Goal: Task Accomplishment & Management: Complete application form

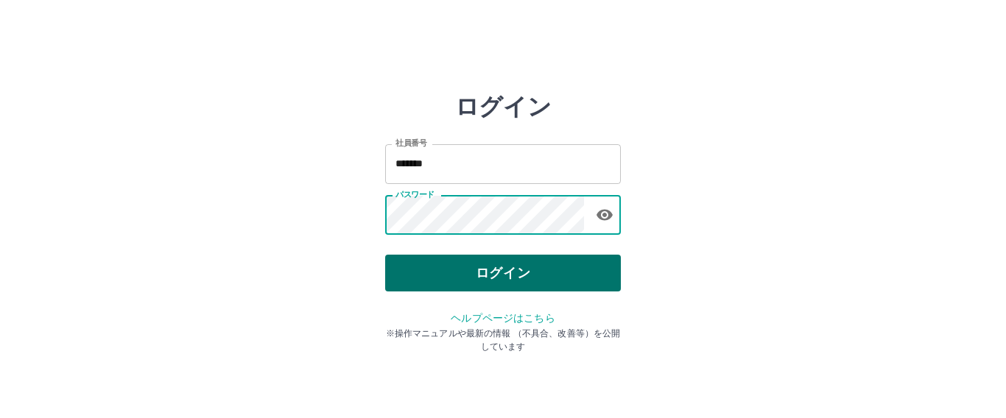
click at [446, 264] on button "ログイン" at bounding box center [503, 273] width 236 height 37
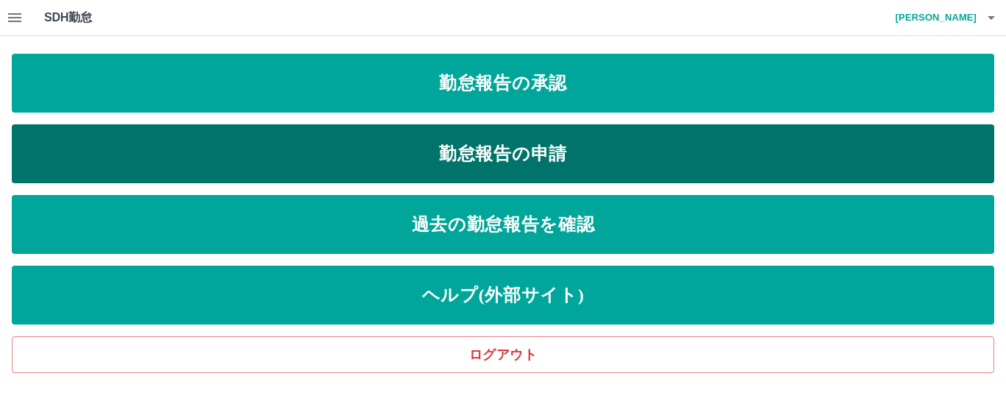
click at [542, 166] on link "勤怠報告の申請" at bounding box center [503, 154] width 983 height 59
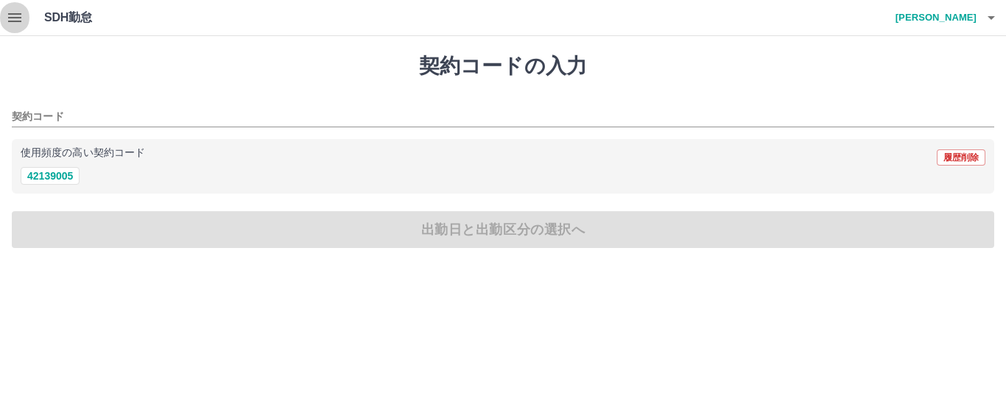
click at [6, 21] on icon "button" at bounding box center [15, 18] width 18 height 18
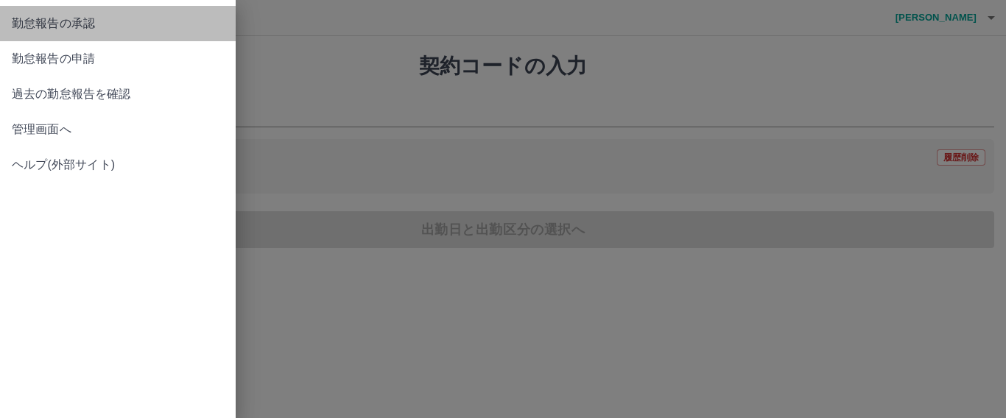
click at [121, 27] on span "勤怠報告の承認" at bounding box center [118, 24] width 212 height 18
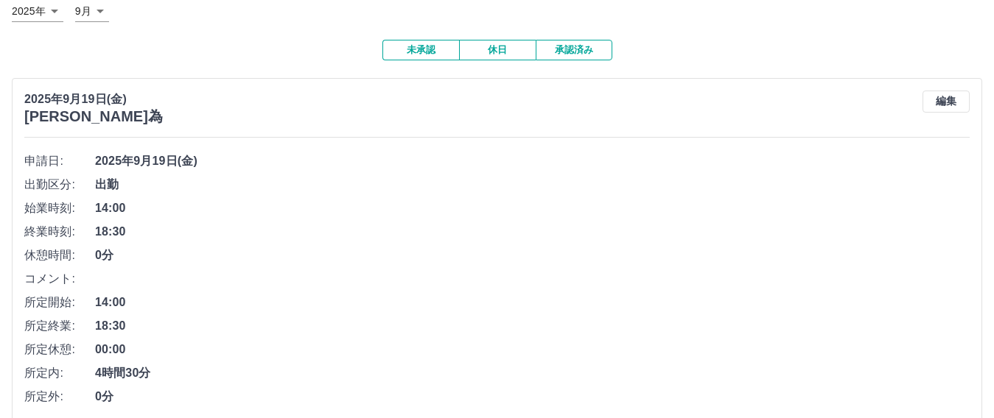
scroll to position [368, 0]
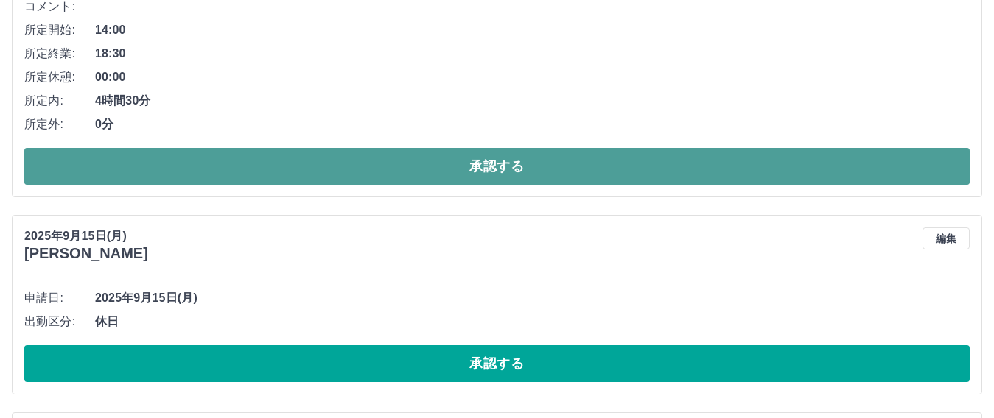
click at [316, 158] on button "承認する" at bounding box center [496, 166] width 945 height 37
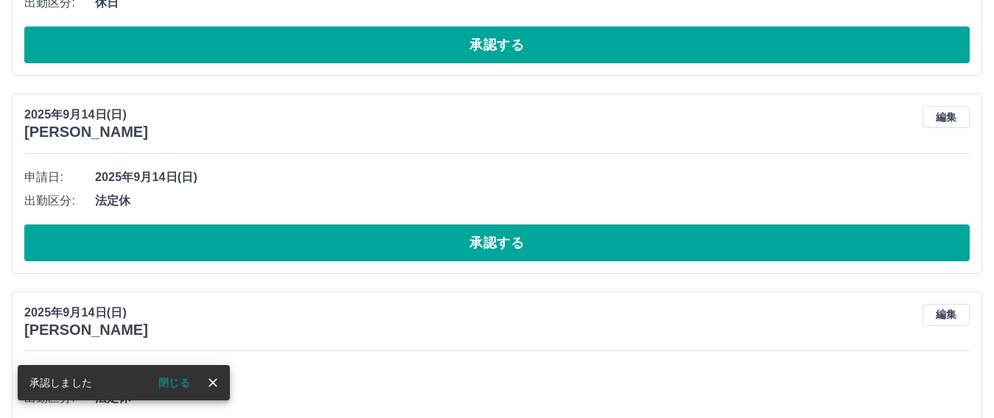
scroll to position [547, 0]
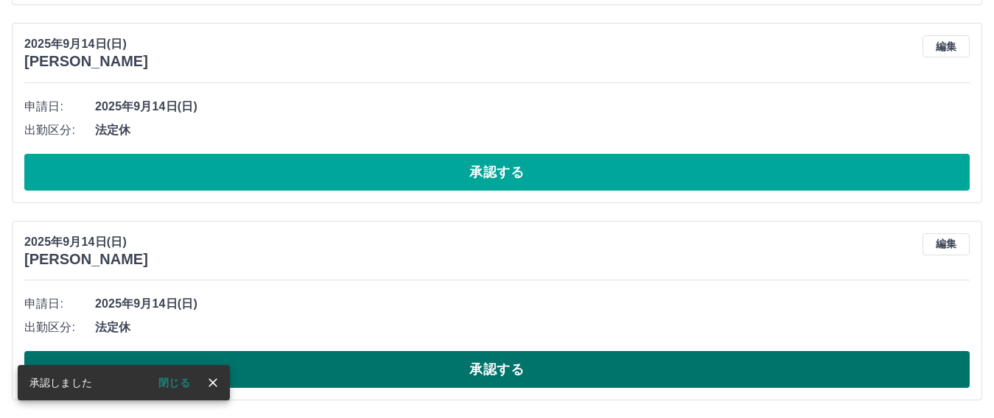
click at [491, 377] on button "承認する" at bounding box center [496, 369] width 945 height 37
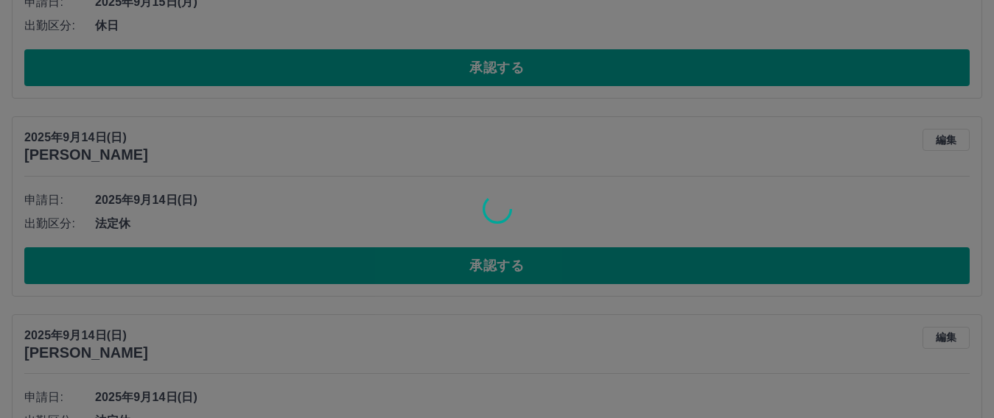
scroll to position [326, 0]
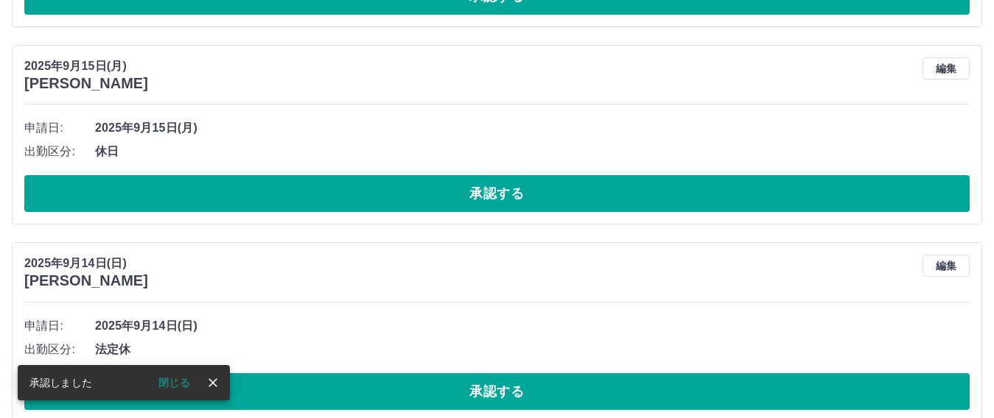
click at [530, 388] on button "承認する" at bounding box center [496, 392] width 945 height 37
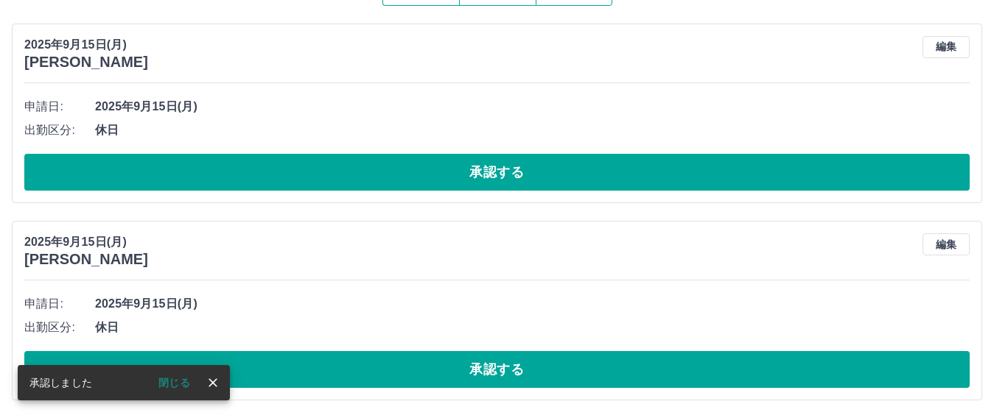
scroll to position [152, 0]
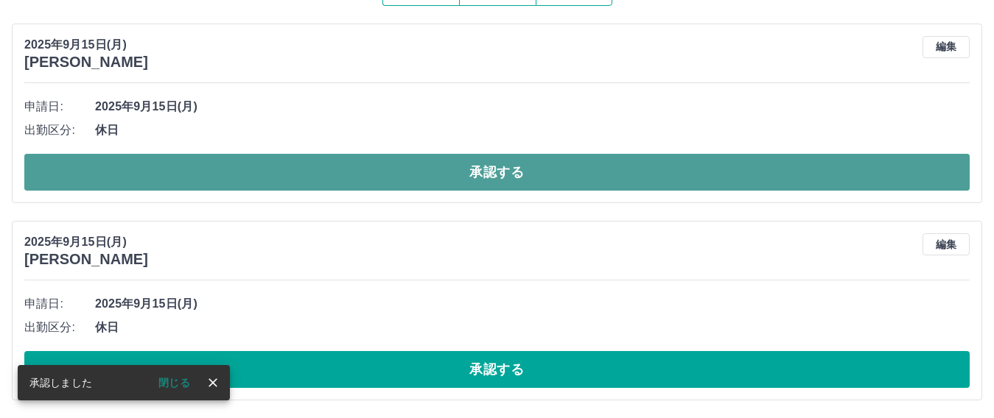
click at [514, 182] on button "承認する" at bounding box center [496, 172] width 945 height 37
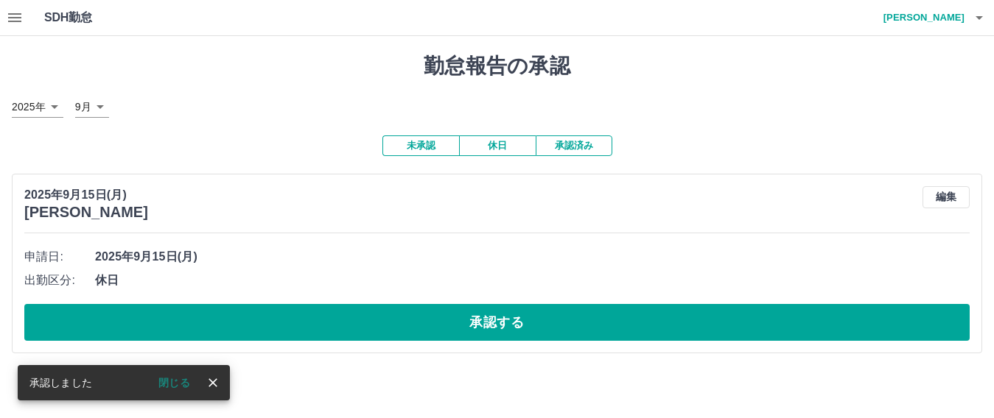
scroll to position [0, 0]
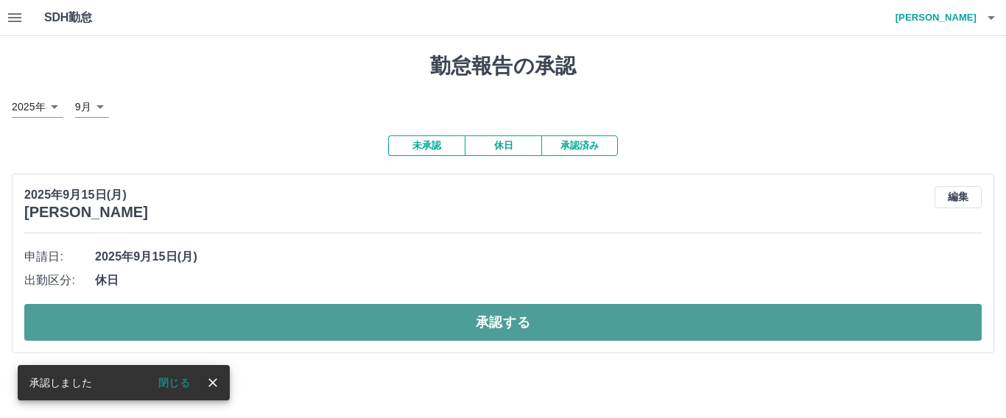
click at [524, 331] on button "承認する" at bounding box center [503, 322] width 958 height 37
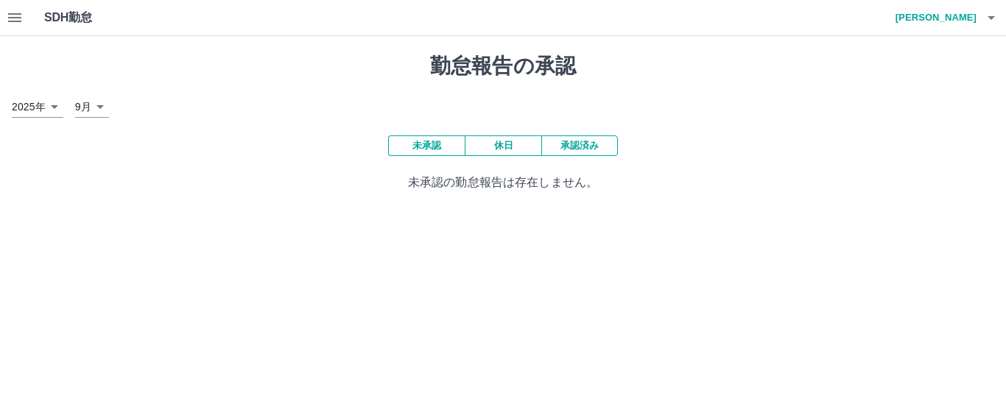
click at [567, 152] on button "承認済み" at bounding box center [580, 146] width 77 height 21
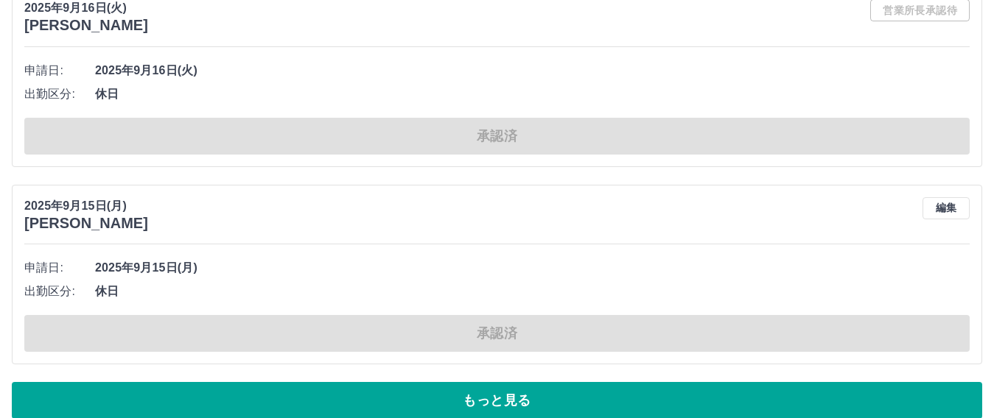
scroll to position [7724, 0]
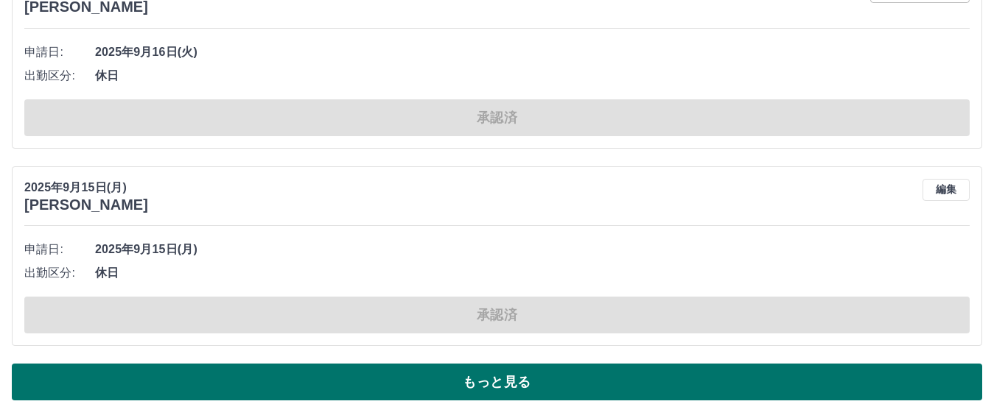
click at [564, 378] on button "もっと見る" at bounding box center [497, 382] width 970 height 37
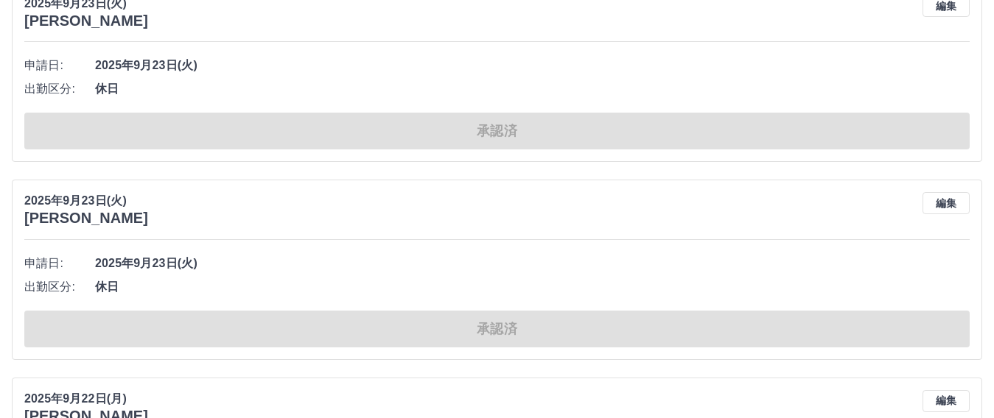
scroll to position [0, 0]
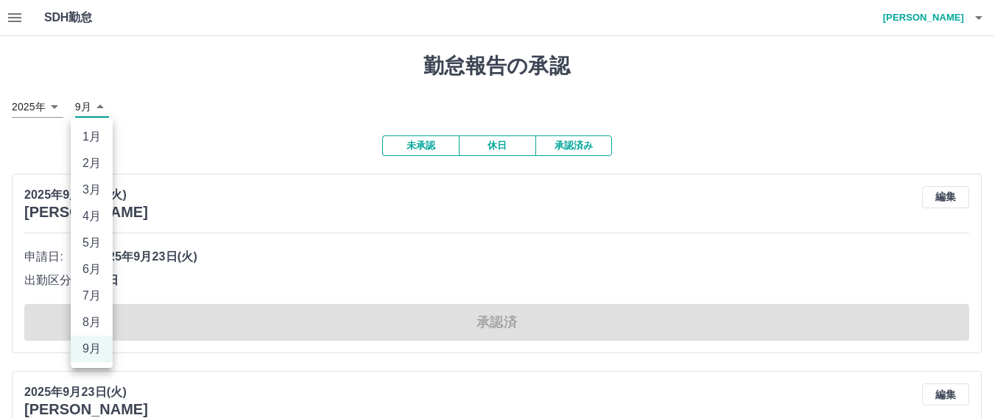
click at [96, 113] on div at bounding box center [503, 209] width 1006 height 418
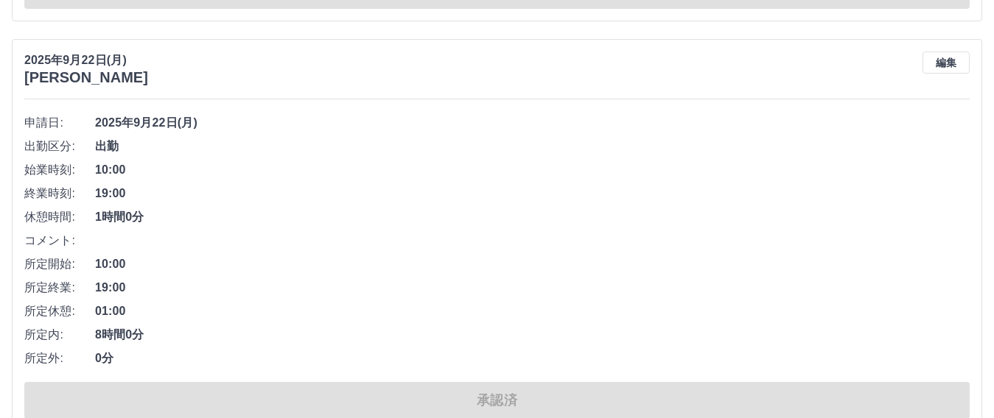
scroll to position [1031, 0]
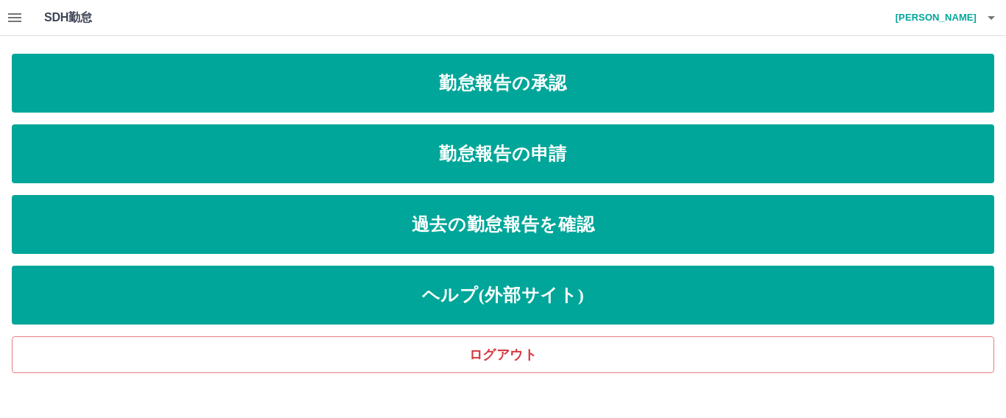
click at [949, 18] on h4 "宮崎　貴文" at bounding box center [933, 17] width 88 height 35
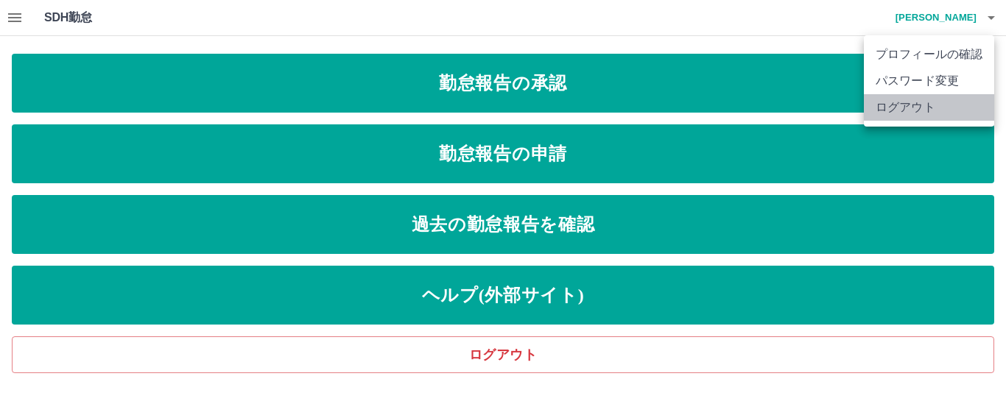
click at [935, 106] on li "ログアウト" at bounding box center [929, 107] width 130 height 27
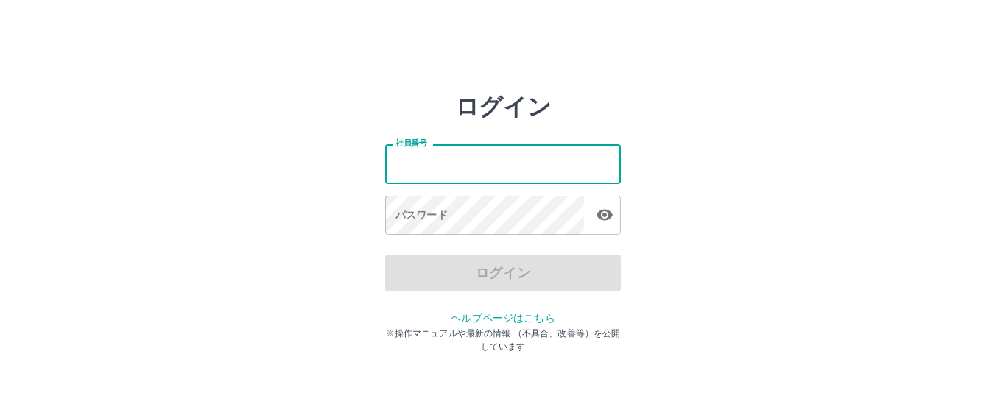
type input "*******"
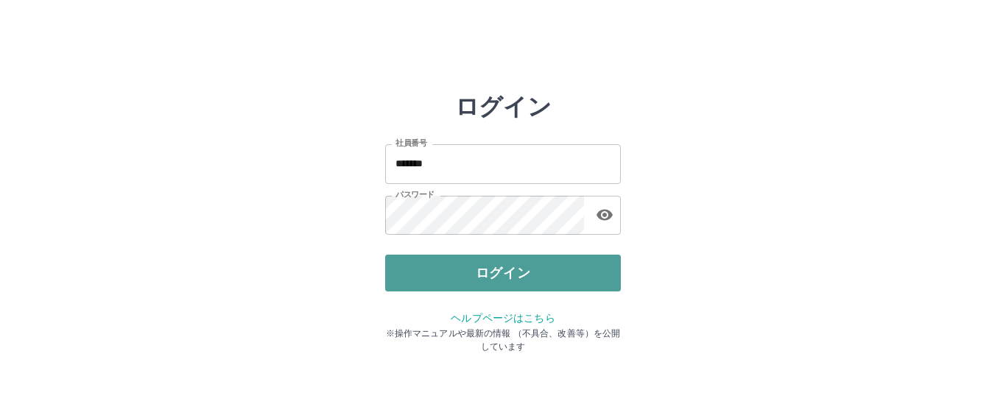
click at [469, 280] on button "ログイン" at bounding box center [503, 273] width 236 height 37
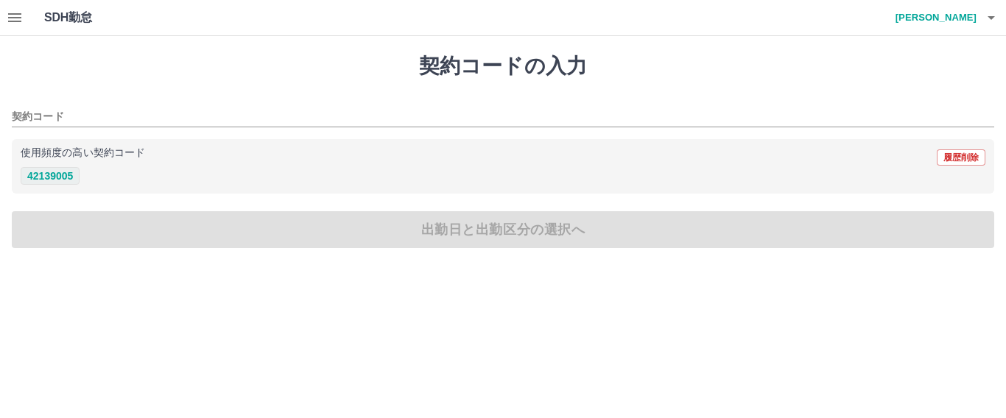
click at [35, 178] on button "42139005" at bounding box center [50, 176] width 59 height 18
type input "********"
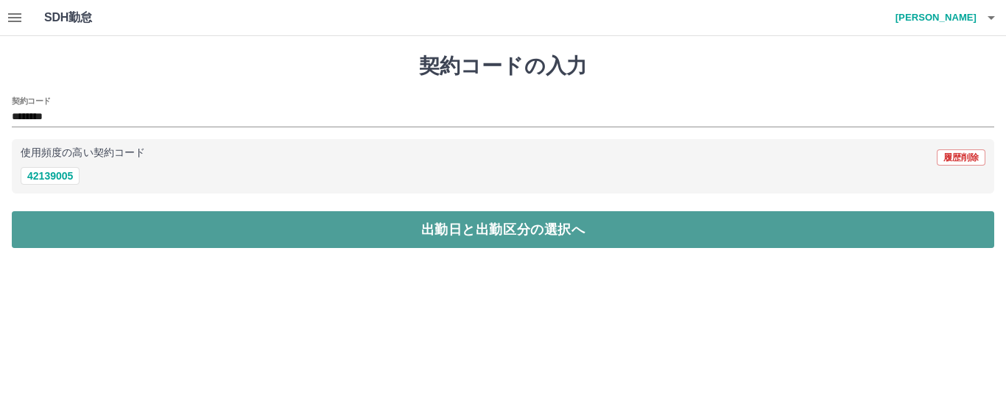
click at [458, 232] on button "出勤日と出勤区分の選択へ" at bounding box center [503, 229] width 983 height 37
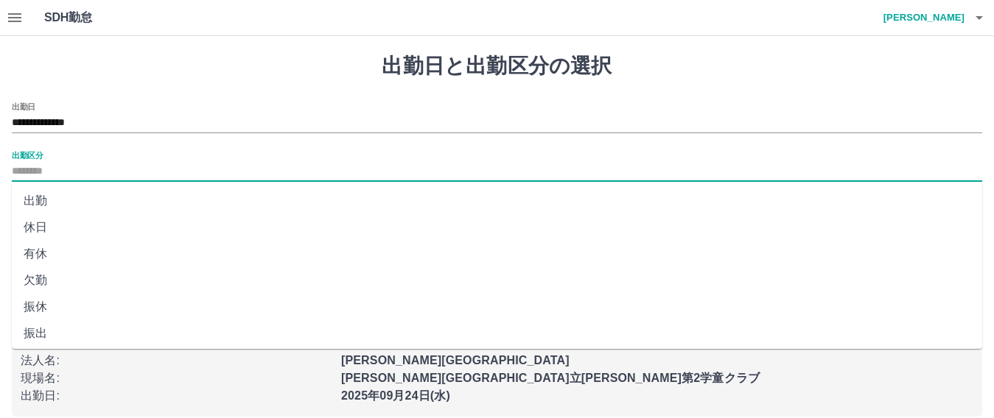
click at [34, 172] on input "出勤区分" at bounding box center [497, 172] width 970 height 18
click at [38, 200] on li "出勤" at bounding box center [497, 201] width 970 height 27
type input "**"
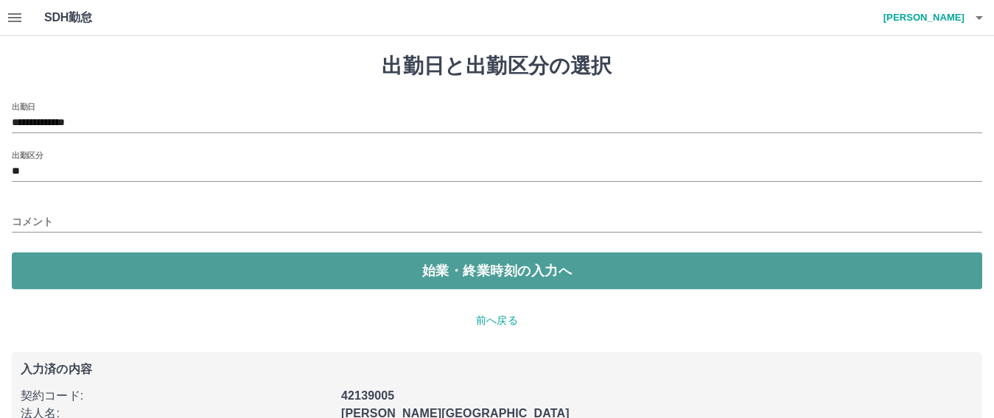
click at [432, 267] on button "始業・終業時刻の入力へ" at bounding box center [497, 271] width 970 height 37
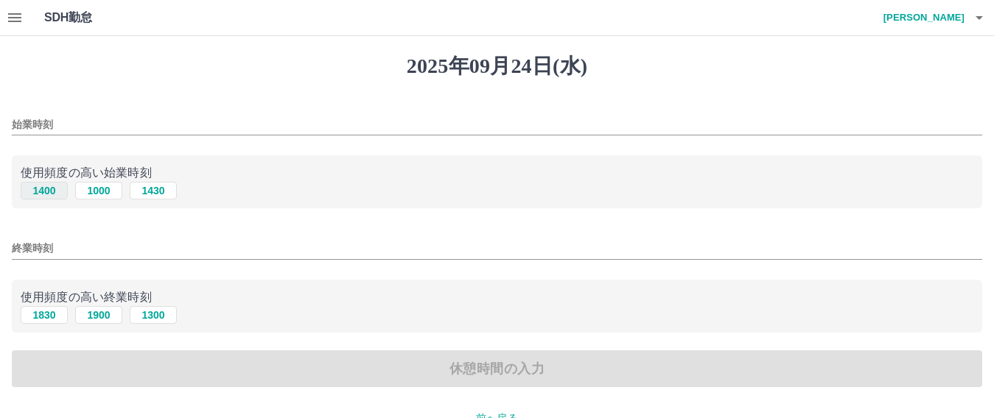
click at [46, 190] on button "1400" at bounding box center [44, 191] width 47 height 18
type input "****"
click at [48, 315] on button "1830" at bounding box center [44, 315] width 47 height 18
type input "****"
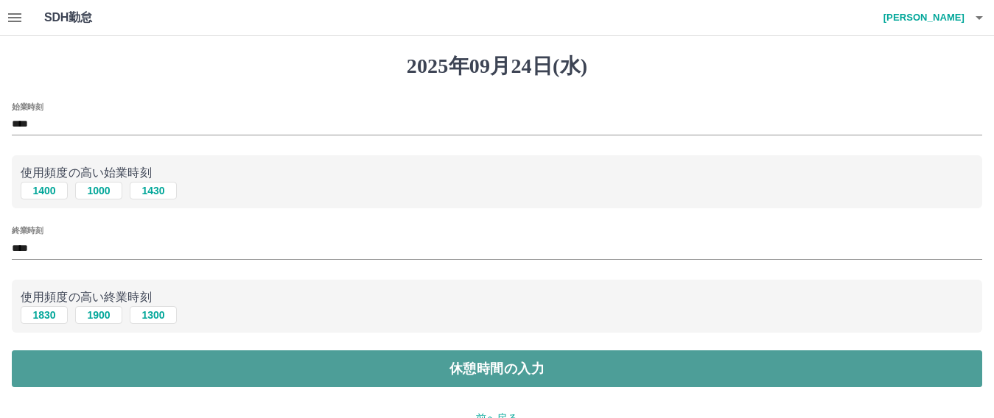
click at [500, 375] on button "休憩時間の入力" at bounding box center [497, 369] width 970 height 37
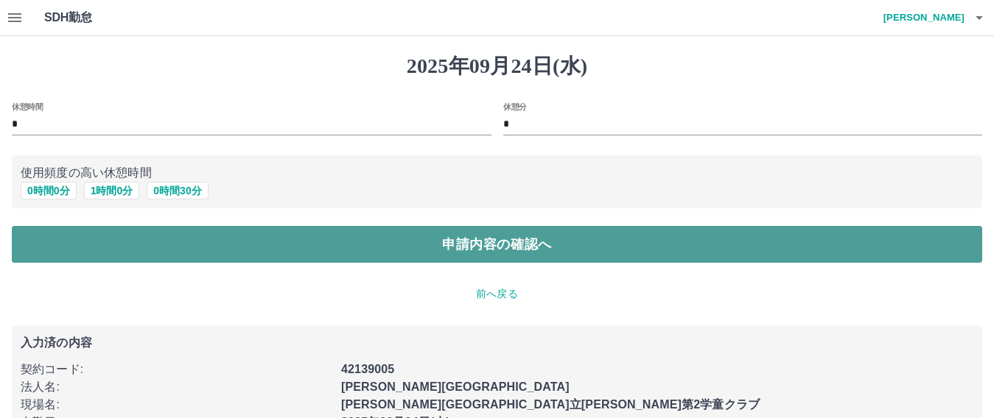
click at [491, 250] on button "申請内容の確認へ" at bounding box center [497, 244] width 970 height 37
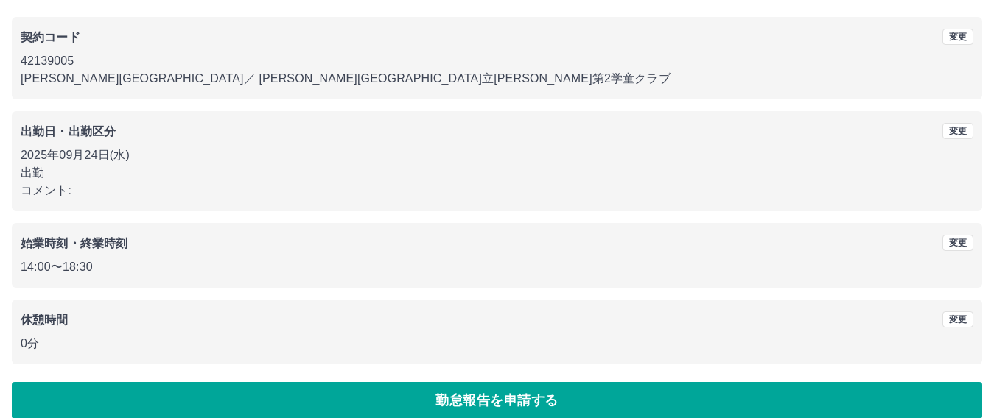
scroll to position [133, 0]
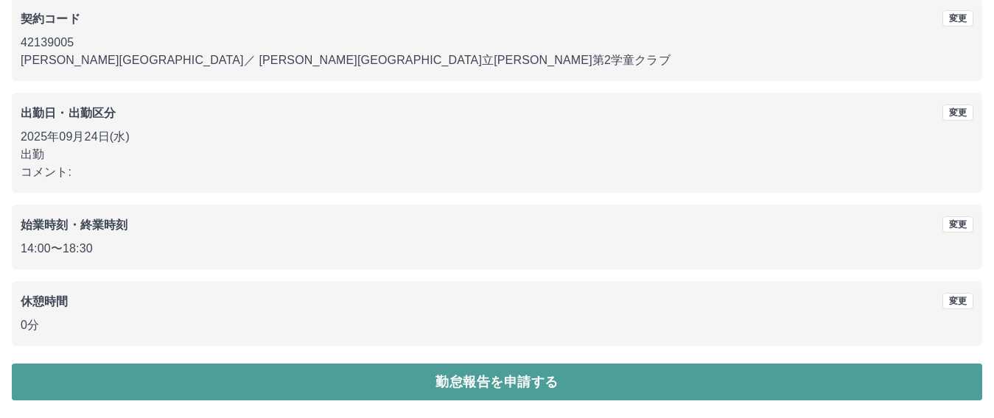
click at [476, 386] on button "勤怠報告を申請する" at bounding box center [497, 382] width 970 height 37
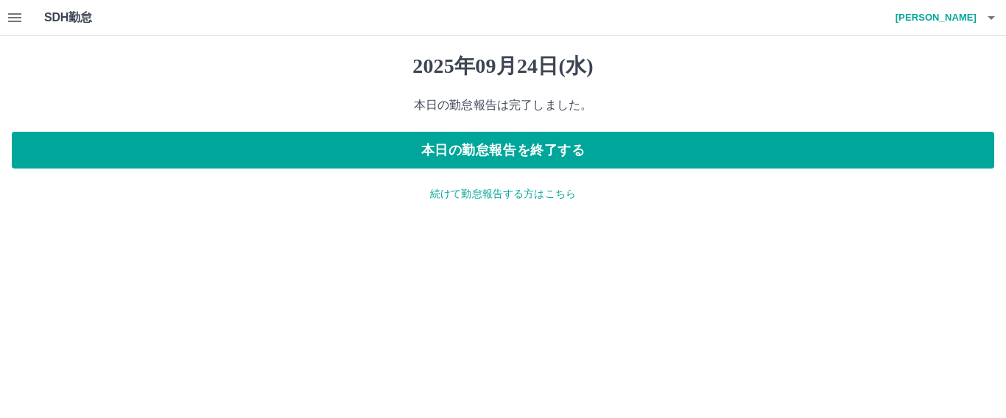
click at [470, 197] on p "続けて勤怠報告する方はこちら" at bounding box center [503, 193] width 983 height 15
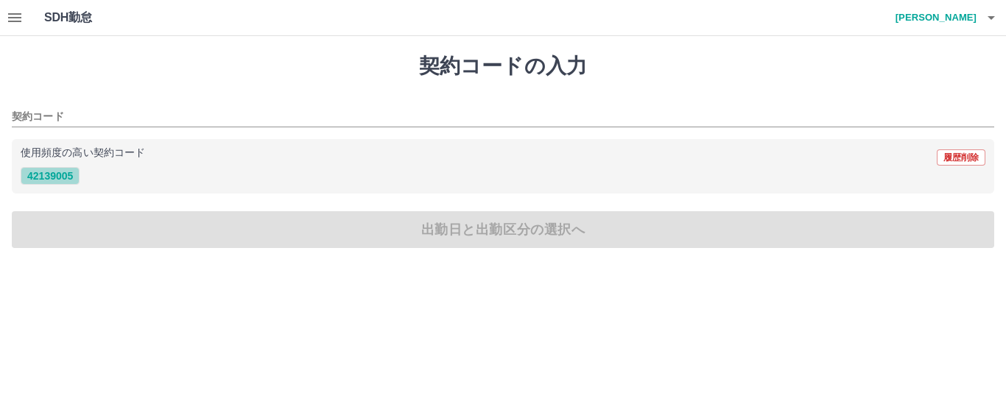
click at [49, 175] on button "42139005" at bounding box center [50, 176] width 59 height 18
type input "********"
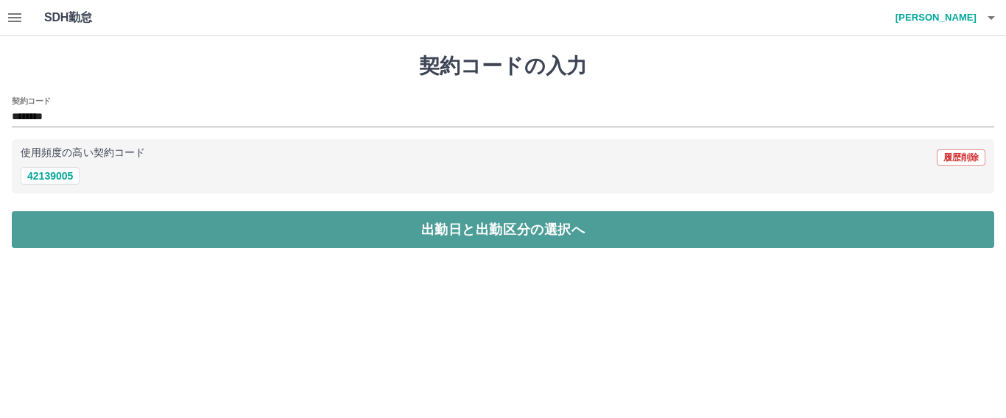
click at [435, 234] on button "出勤日と出勤区分の選択へ" at bounding box center [503, 229] width 983 height 37
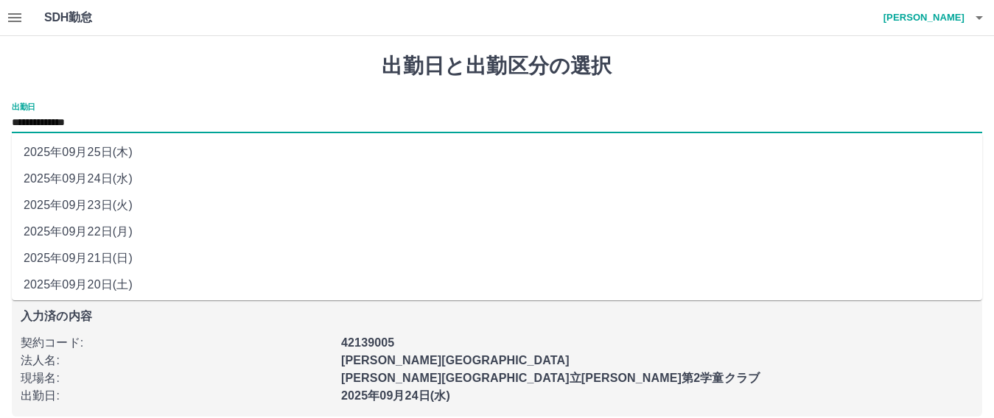
click at [76, 119] on input "**********" at bounding box center [497, 123] width 970 height 18
click at [94, 152] on li "2025年09月25日(木)" at bounding box center [497, 152] width 970 height 27
type input "**********"
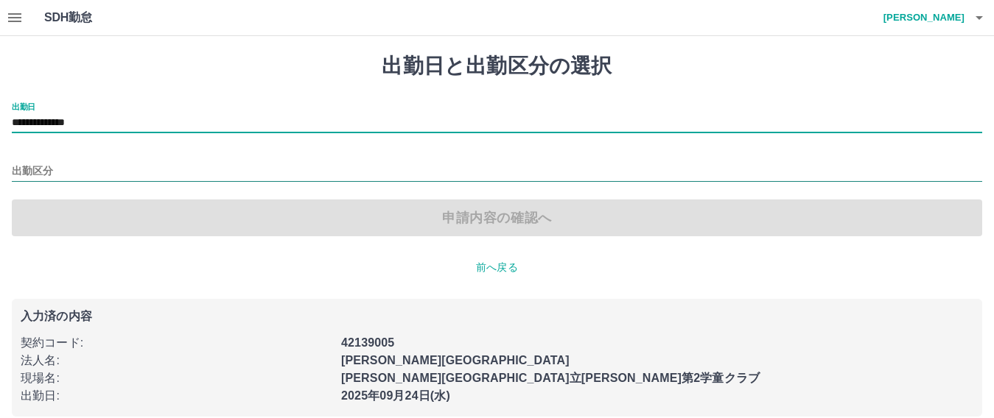
click at [38, 167] on input "出勤区分" at bounding box center [497, 172] width 970 height 18
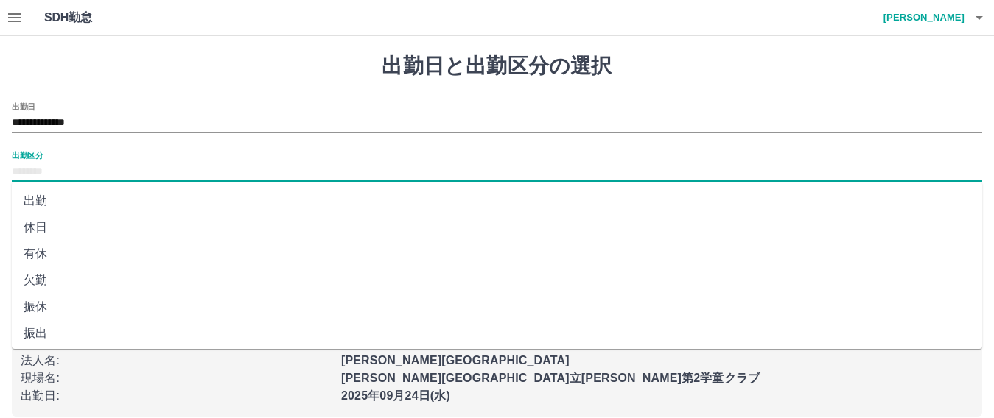
click at [32, 224] on li "休日" at bounding box center [497, 227] width 970 height 27
type input "**"
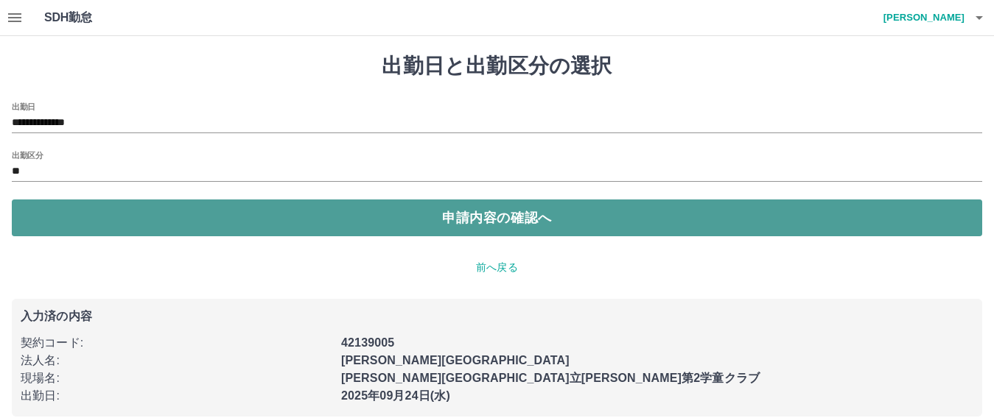
click at [474, 217] on button "申請内容の確認へ" at bounding box center [497, 218] width 970 height 37
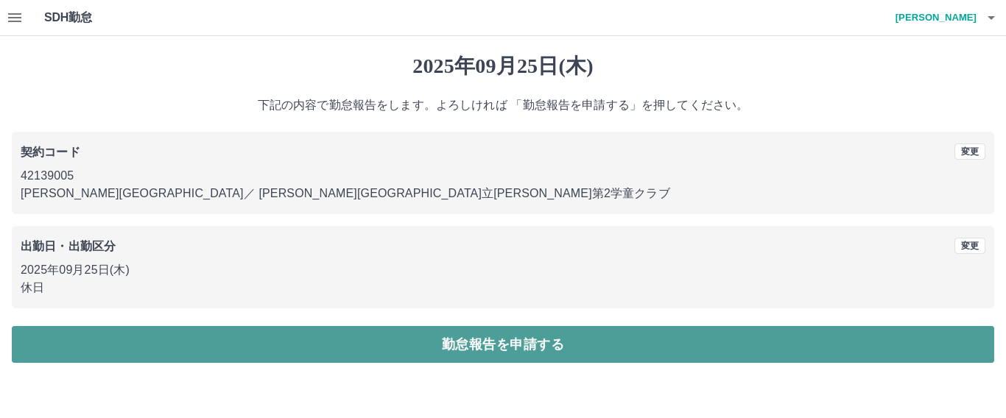
click at [486, 346] on button "勤怠報告を申請する" at bounding box center [503, 344] width 983 height 37
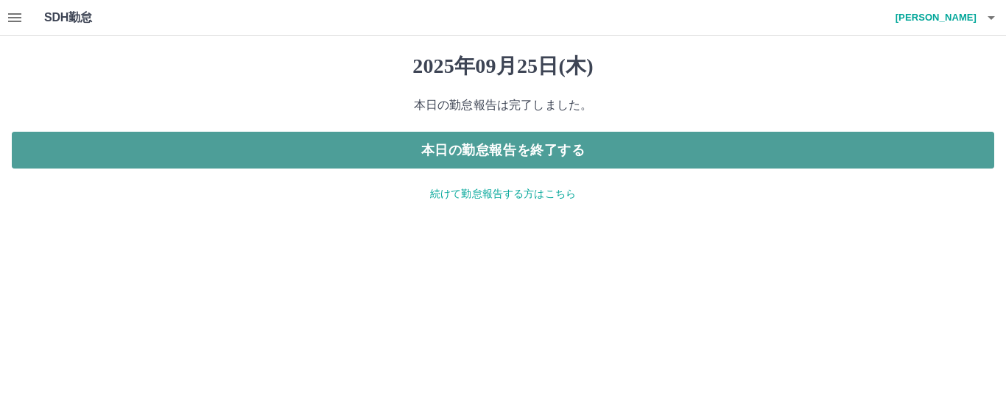
click at [501, 153] on button "本日の勤怠報告を終了する" at bounding box center [503, 150] width 983 height 37
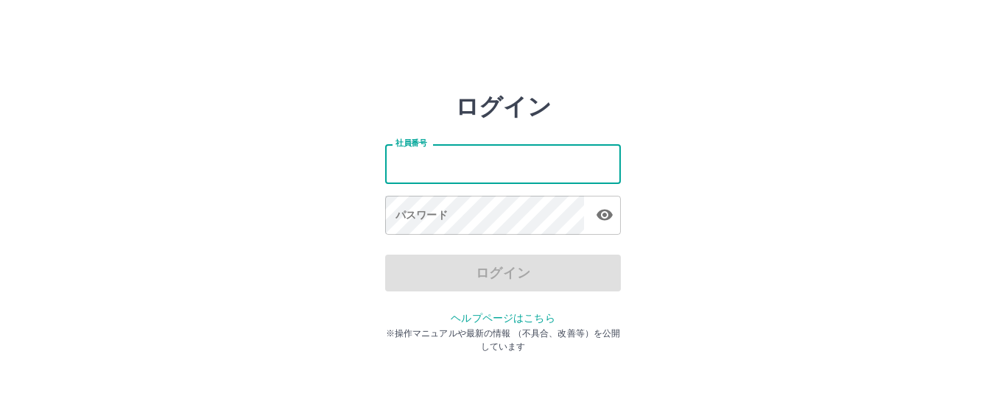
click at [446, 167] on input "社員番号" at bounding box center [503, 163] width 236 height 39
type input "*******"
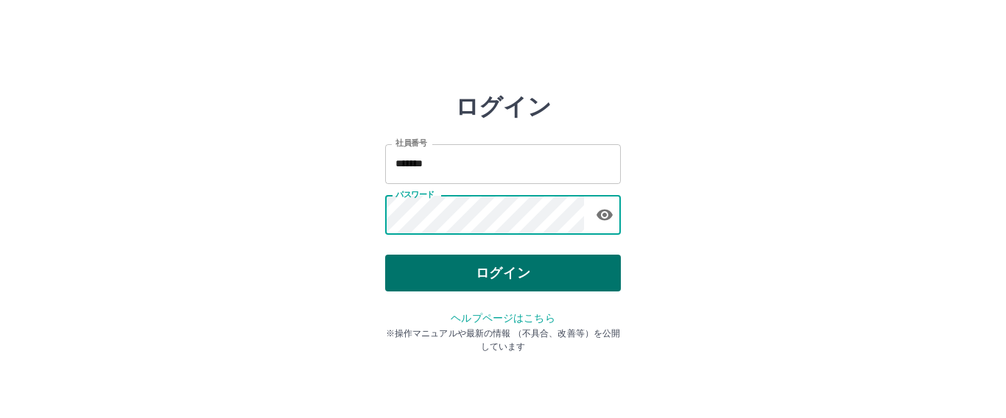
click at [492, 276] on button "ログイン" at bounding box center [503, 273] width 236 height 37
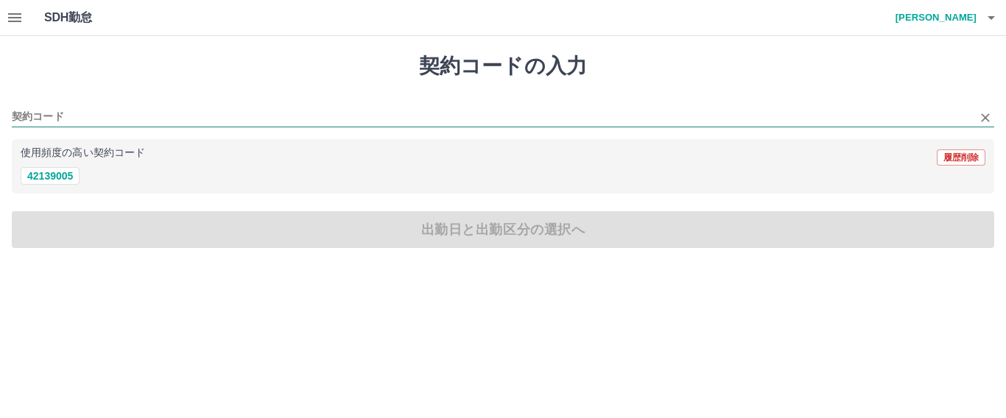
click at [71, 113] on input "契約コード" at bounding box center [492, 117] width 961 height 18
click at [52, 178] on button "42139005" at bounding box center [50, 176] width 59 height 18
type input "********"
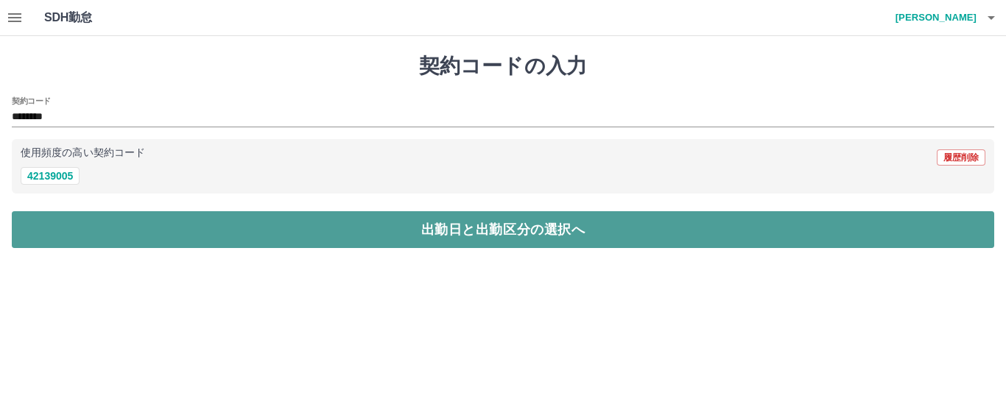
click at [404, 234] on button "出勤日と出勤区分の選択へ" at bounding box center [503, 229] width 983 height 37
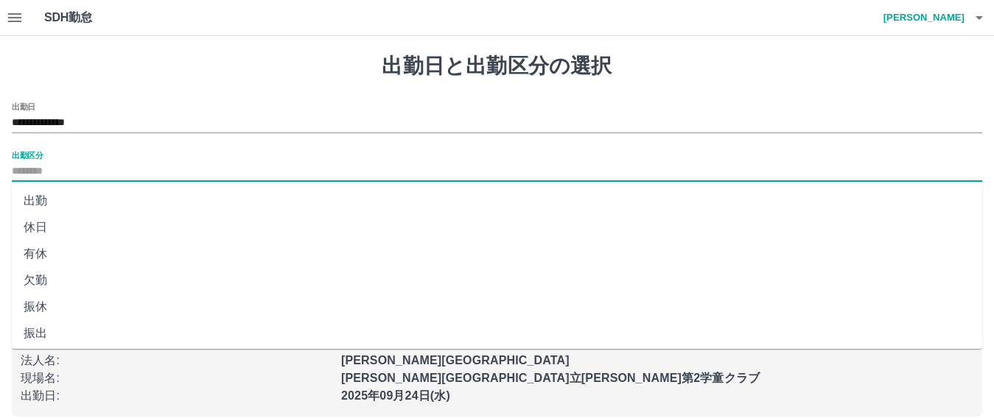
click at [61, 169] on input "出勤区分" at bounding box center [497, 172] width 970 height 18
click at [38, 199] on li "出勤" at bounding box center [497, 201] width 970 height 27
type input "**"
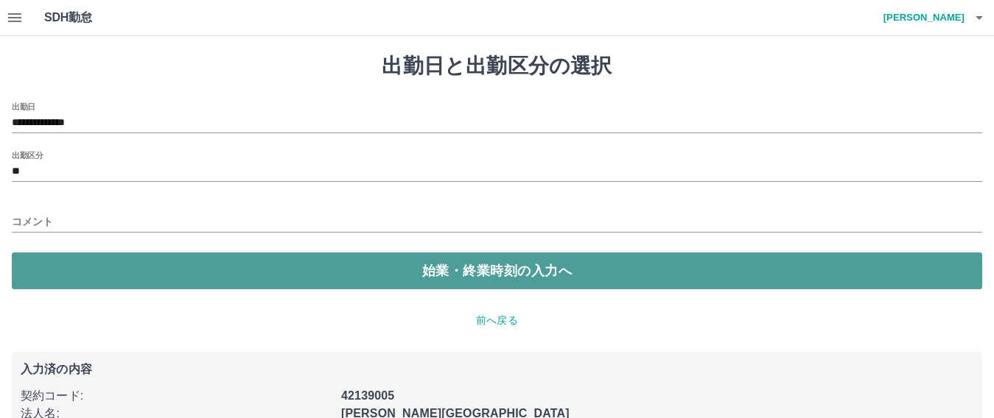
click at [458, 271] on button "始業・終業時刻の入力へ" at bounding box center [497, 271] width 970 height 37
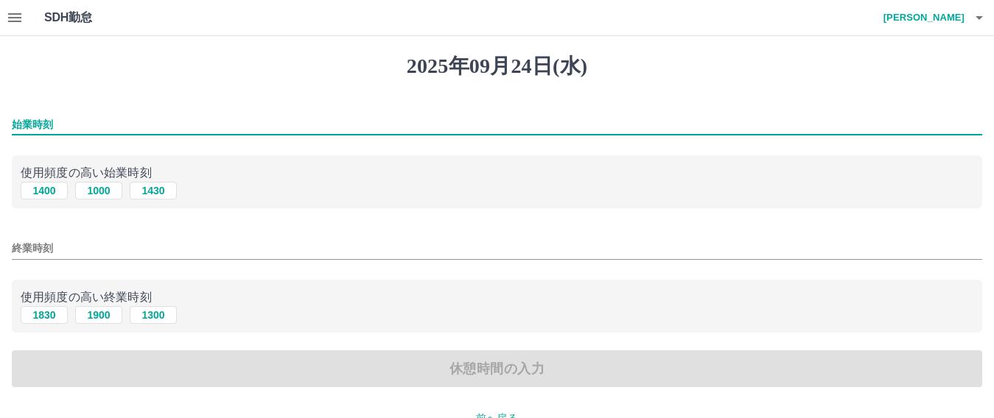
click at [59, 124] on input "始業時刻" at bounding box center [497, 124] width 970 height 21
click at [45, 191] on button "1400" at bounding box center [44, 191] width 47 height 18
type input "****"
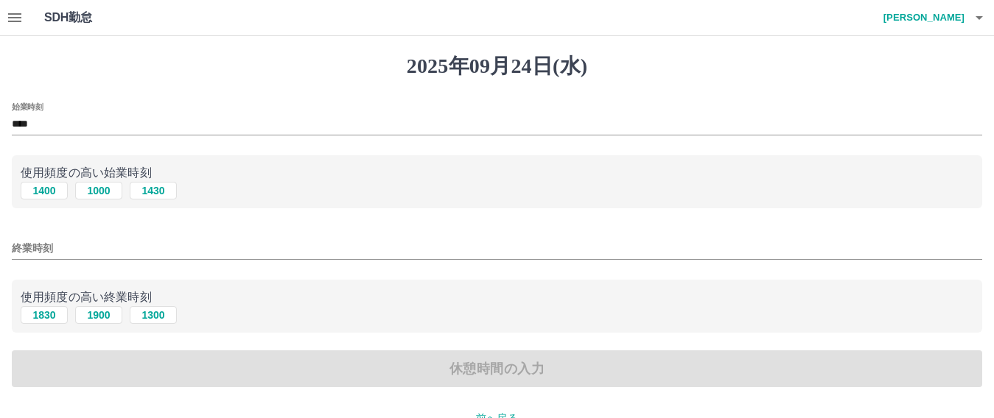
click at [58, 249] on input "終業時刻" at bounding box center [497, 248] width 970 height 21
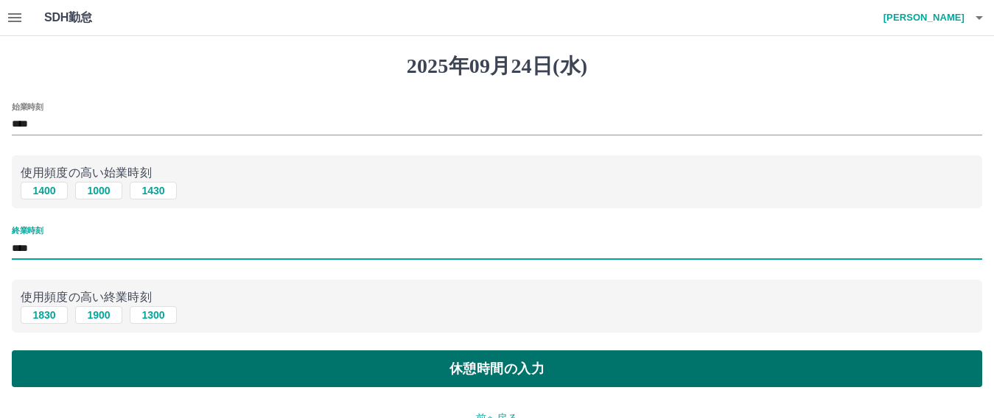
type input "****"
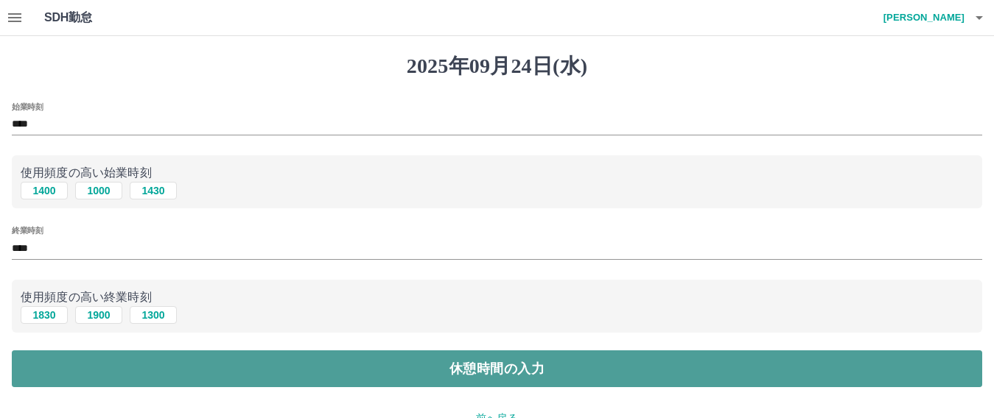
click at [469, 363] on button "休憩時間の入力" at bounding box center [497, 369] width 970 height 37
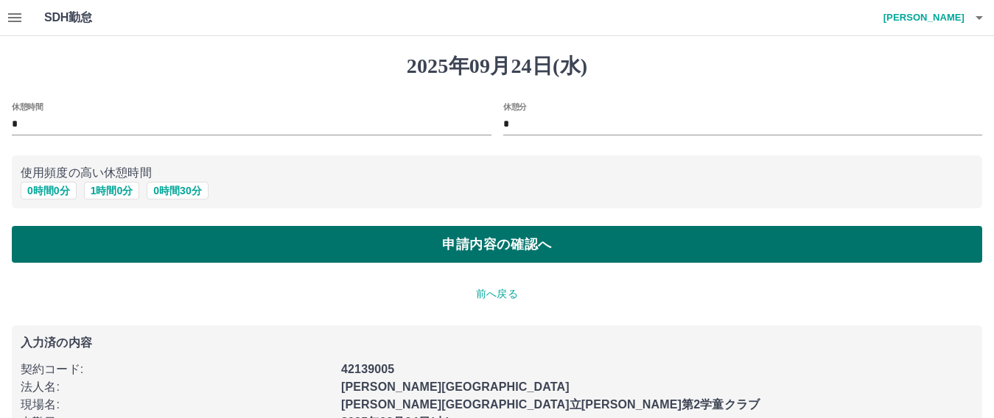
click at [438, 236] on button "申請内容の確認へ" at bounding box center [497, 244] width 970 height 37
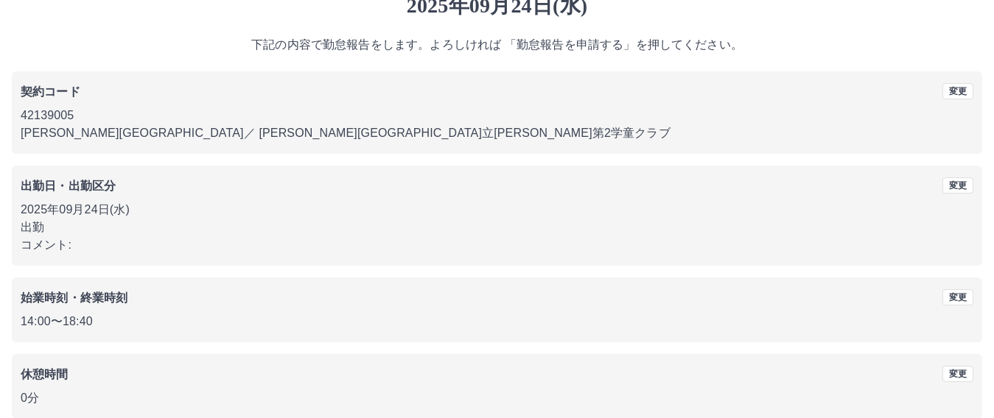
scroll to position [133, 0]
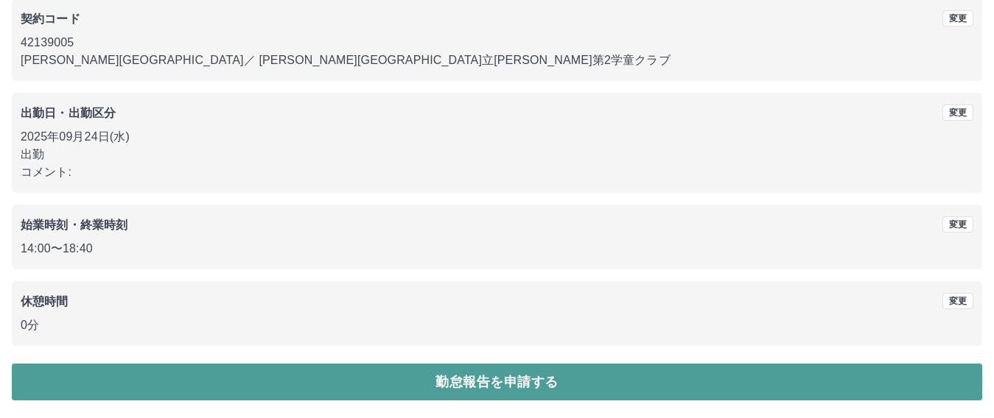
click at [477, 380] on button "勤怠報告を申請する" at bounding box center [497, 382] width 970 height 37
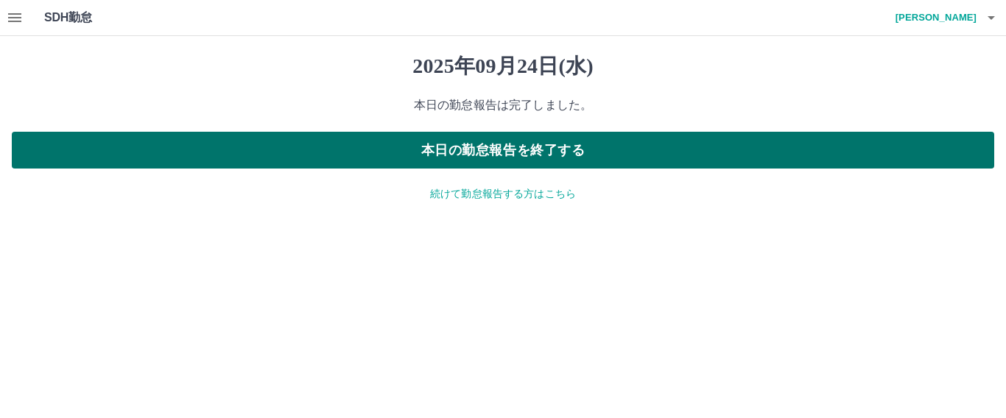
click at [479, 150] on button "本日の勤怠報告を終了する" at bounding box center [503, 150] width 983 height 37
